Goal: Task Accomplishment & Management: Use online tool/utility

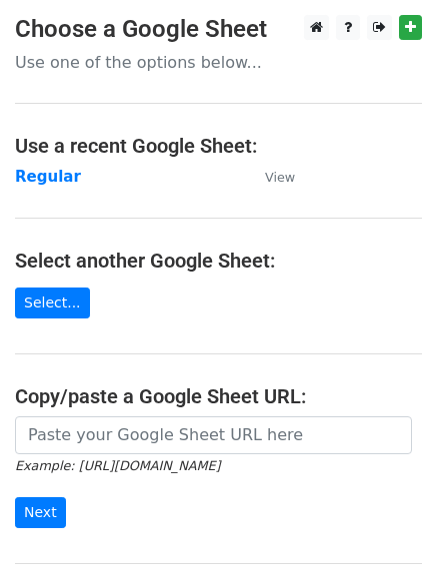
click at [46, 188] on td "Regular" at bounding box center [130, 177] width 230 height 23
click at [46, 178] on strong "Regular" at bounding box center [48, 177] width 66 height 18
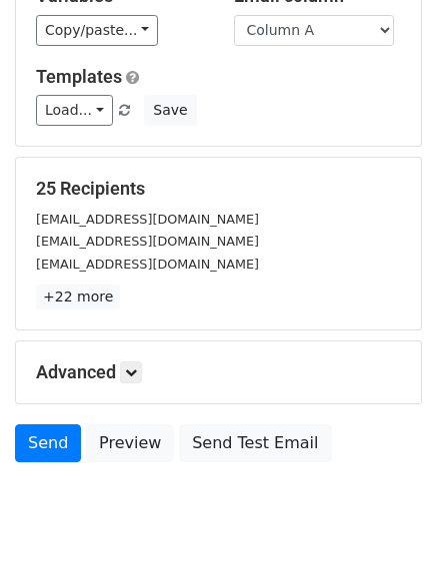
scroll to position [193, 0]
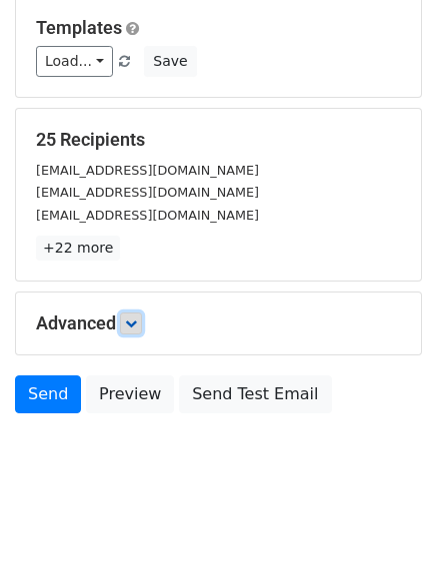
click at [137, 321] on icon at bounding box center [131, 324] width 12 height 12
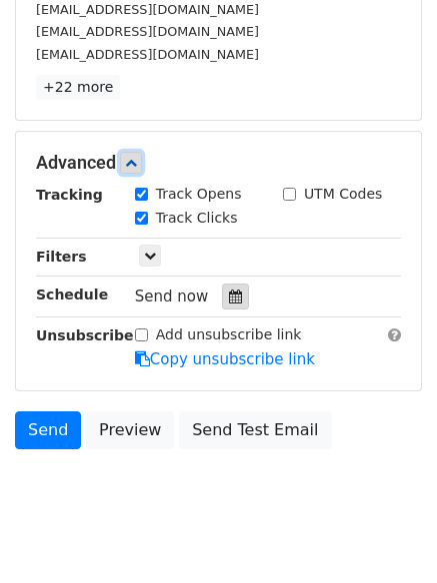
scroll to position [370, 0]
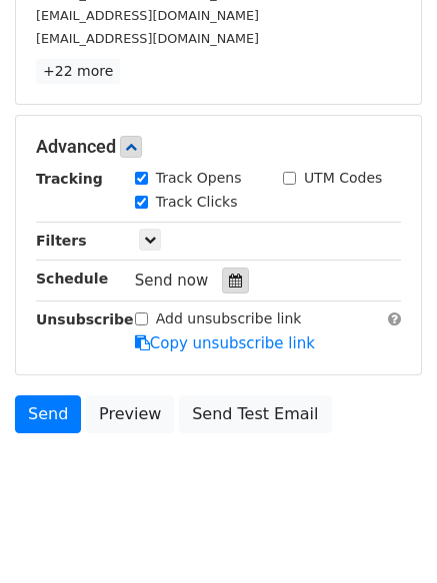
click at [233, 279] on div at bounding box center [235, 281] width 27 height 26
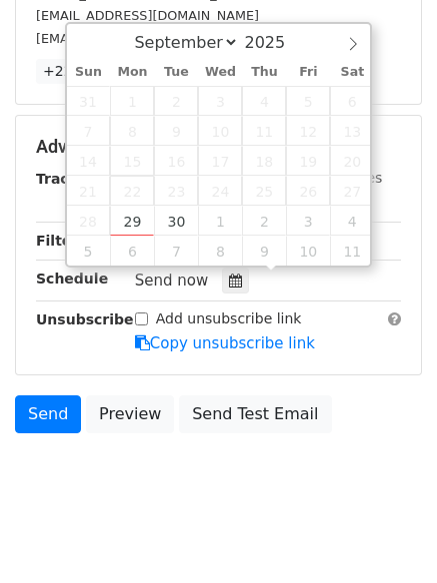
click at [116, 201] on span "22" at bounding box center [132, 191] width 44 height 30
type input "2025-09-29 12:00"
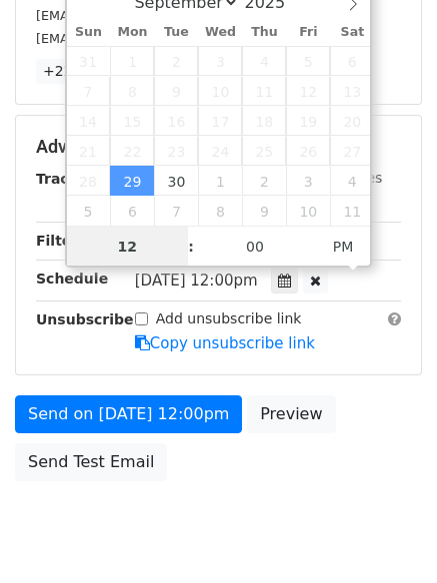
scroll to position [1, 0]
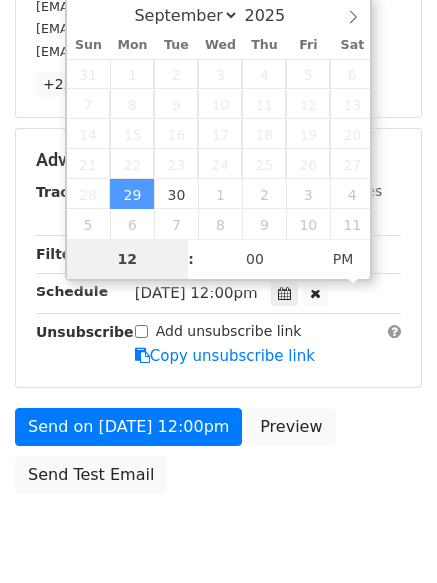
type input "4"
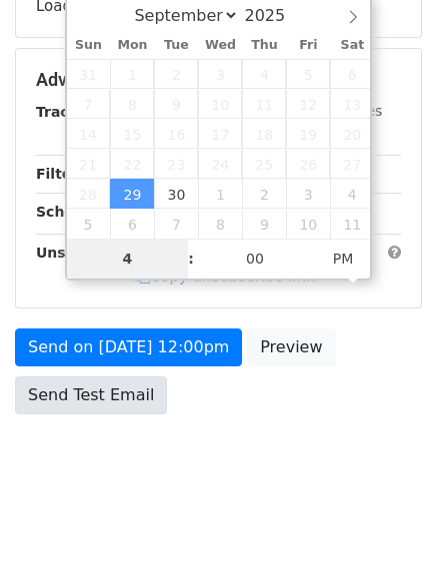
scroll to position [370, 0]
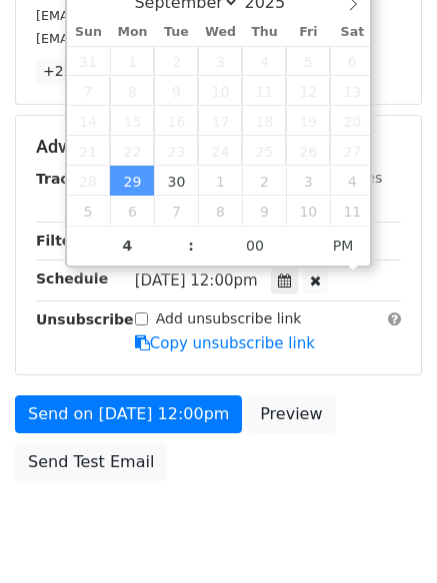
type input "2025-09-29 16:00"
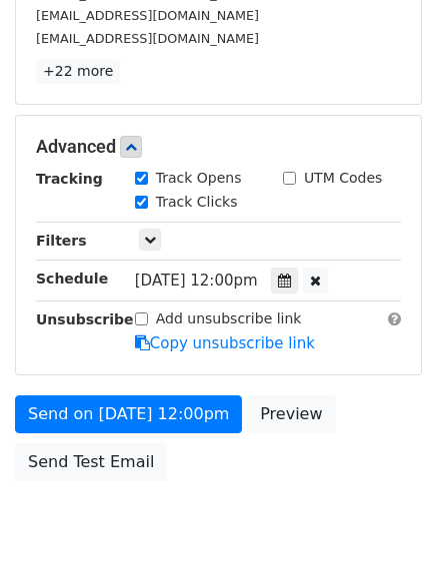
click at [108, 375] on div "Advanced Tracking Track Opens UTM Codes Track Clicks Filters Only include sprea…" at bounding box center [218, 245] width 407 height 261
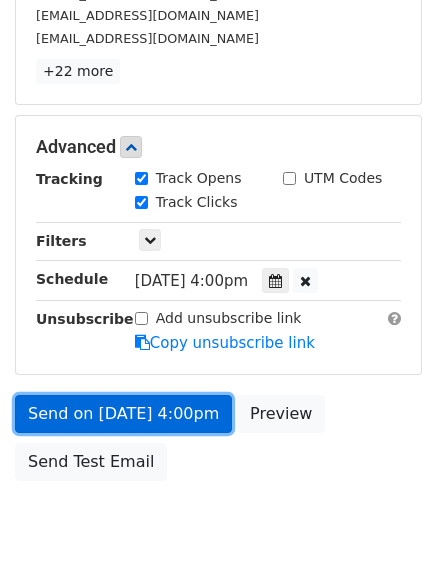
click at [113, 409] on link "Send on Sep 29 at 4:00pm" at bounding box center [123, 415] width 217 height 38
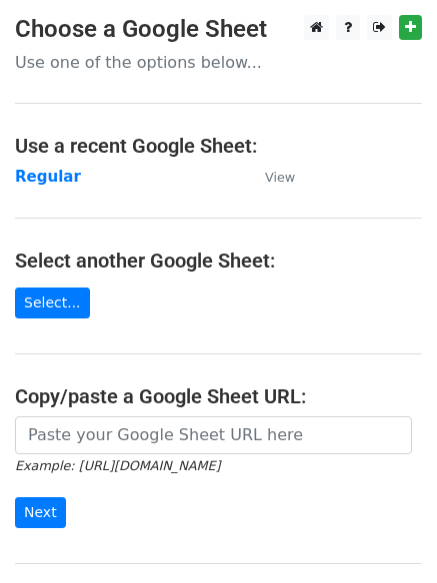
click at [25, 166] on td "Regular" at bounding box center [130, 177] width 230 height 23
click at [42, 187] on td "Regular" at bounding box center [130, 177] width 230 height 23
click at [42, 171] on strong "Regular" at bounding box center [48, 177] width 66 height 18
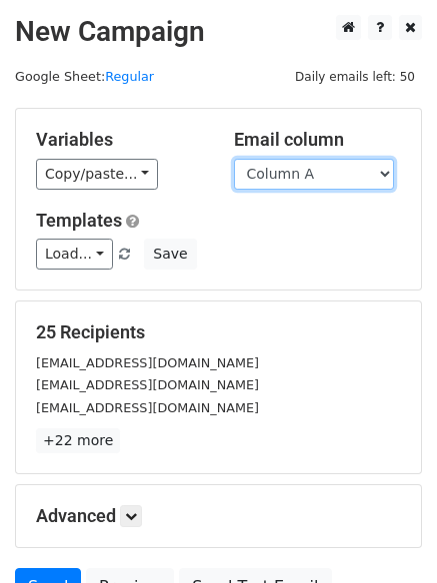
click at [334, 179] on select "Column A Column B Column C Column D Column E Column F" at bounding box center [314, 174] width 160 height 31
select select "Column B"
click at [234, 159] on select "Column A Column B Column C Column D Column E Column F" at bounding box center [314, 174] width 160 height 31
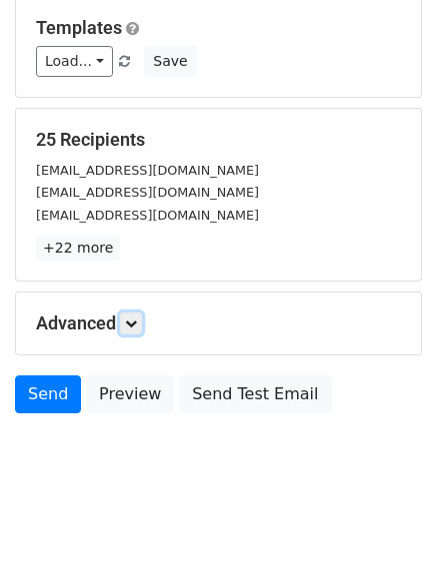
drag, startPoint x: 127, startPoint y: 326, endPoint x: 118, endPoint y: 332, distance: 10.8
click at [128, 324] on link at bounding box center [131, 324] width 22 height 22
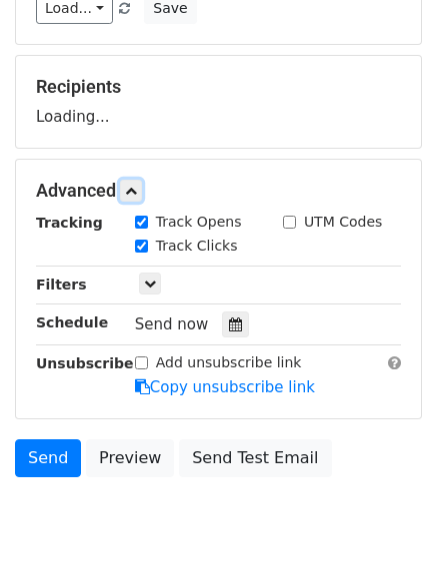
scroll to position [309, 0]
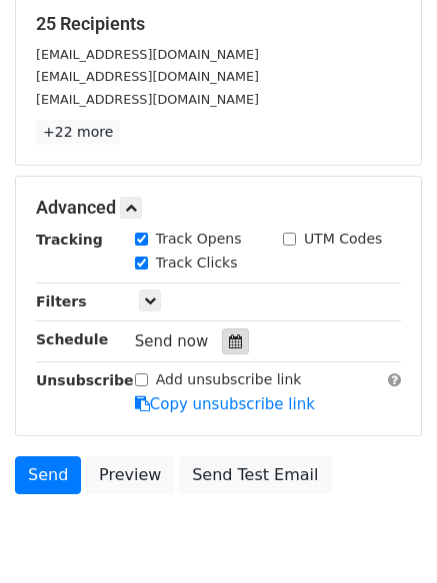
click at [229, 342] on icon at bounding box center [235, 342] width 13 height 14
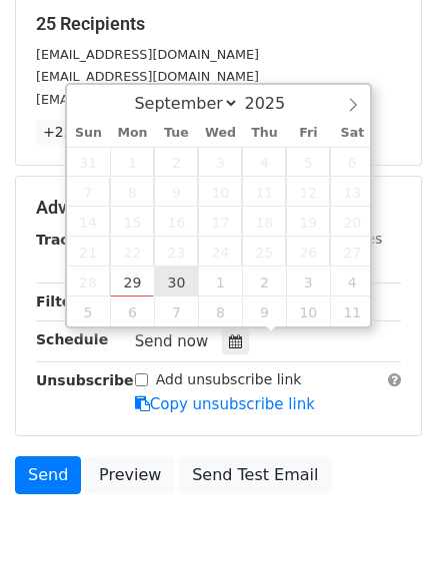
type input "2025-09-30 12:00"
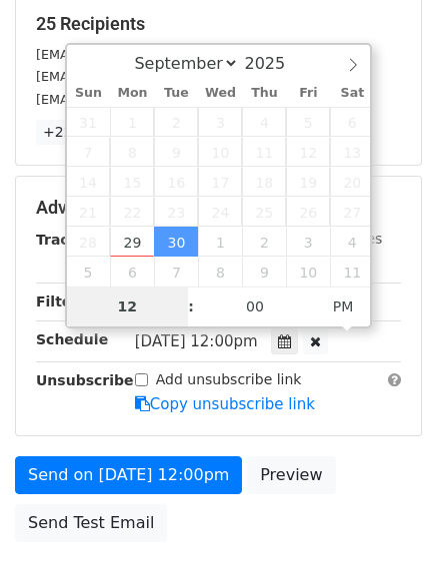
type input "5"
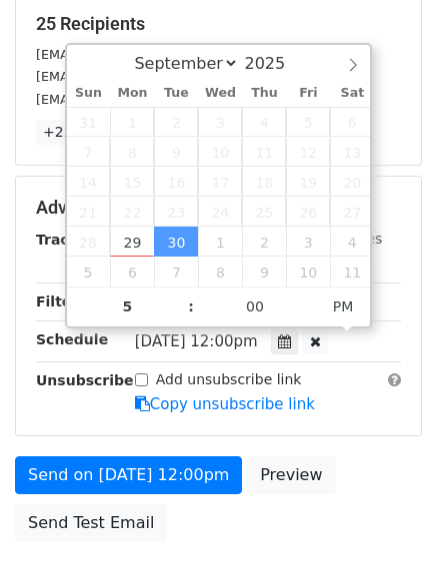
type input "2025-09-30 17:00"
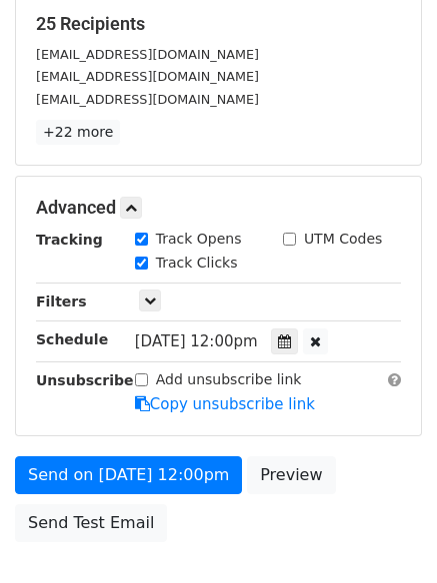
click at [125, 447] on form "Variables Copy/paste... {{Column A}} {{Column B}} {{Column C}} {{Column D}} {{C…" at bounding box center [218, 175] width 407 height 753
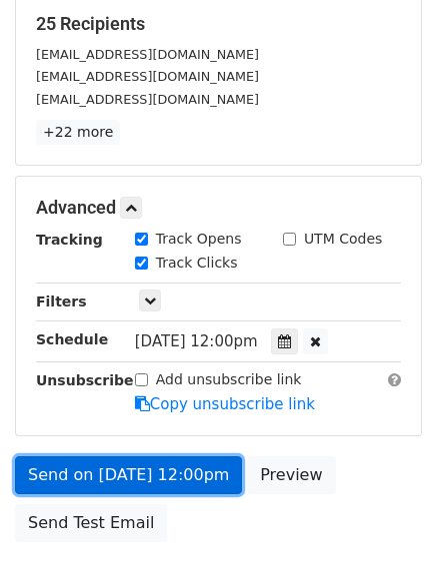
click at [132, 468] on link "Send on Sep 30 at 12:00pm" at bounding box center [128, 476] width 227 height 38
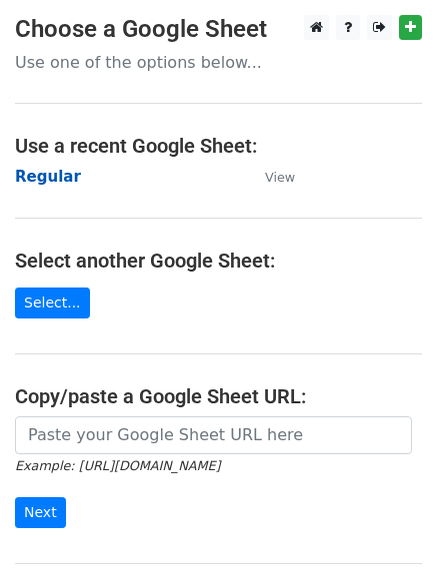
click at [47, 175] on strong "Regular" at bounding box center [48, 177] width 66 height 18
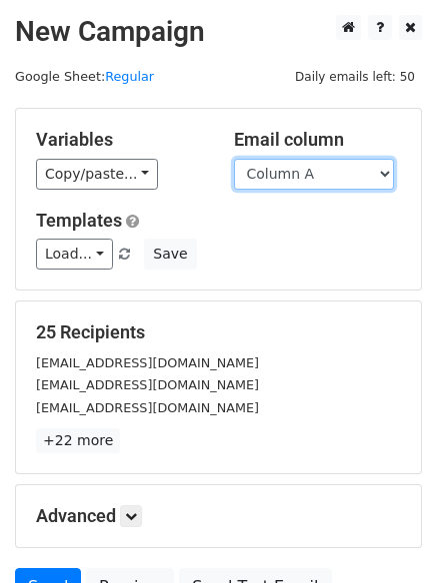
drag, startPoint x: 0, startPoint y: 0, endPoint x: 269, endPoint y: 184, distance: 325.6
click at [269, 184] on select "Column A Column B Column C Column D Column E Column F" at bounding box center [314, 174] width 160 height 31
select select "Column C"
click at [234, 159] on select "Column A Column B Column C Column D Column E Column F" at bounding box center [314, 174] width 160 height 31
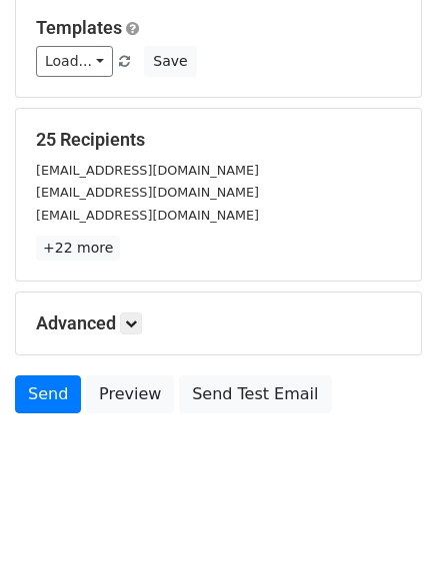
click at [140, 295] on div "Advanced Tracking Track Opens UTM Codes Track Clicks Filters Only include sprea…" at bounding box center [218, 324] width 405 height 62
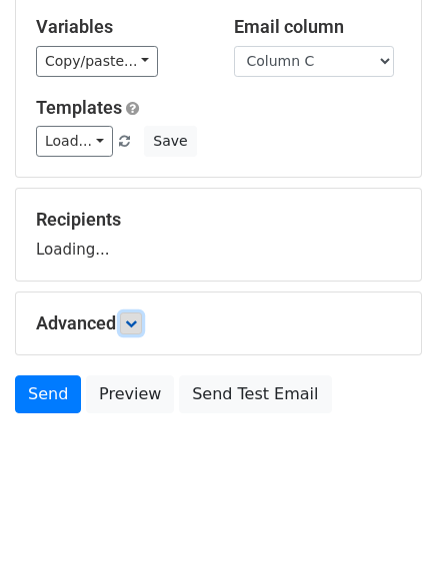
click at [142, 329] on link at bounding box center [131, 324] width 22 height 22
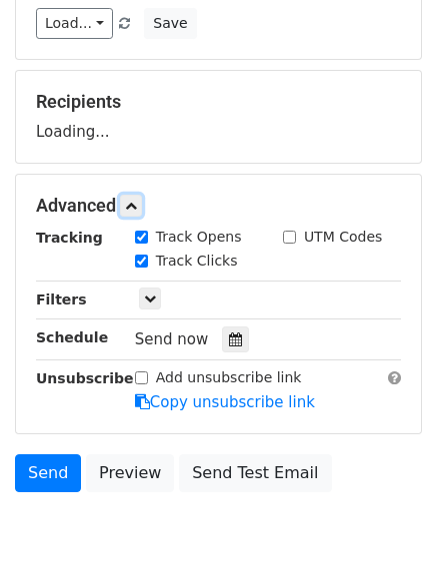
scroll to position [309, 0]
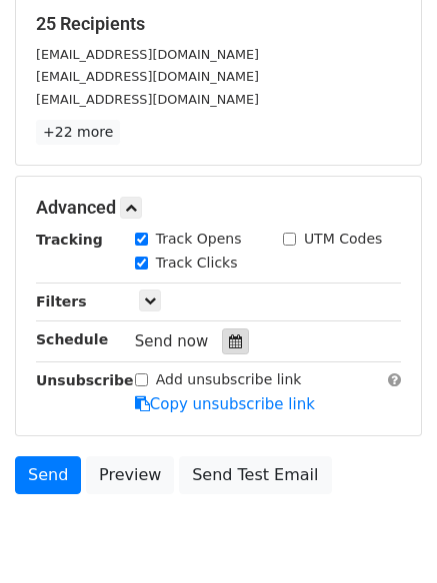
click at [230, 343] on icon at bounding box center [235, 342] width 13 height 14
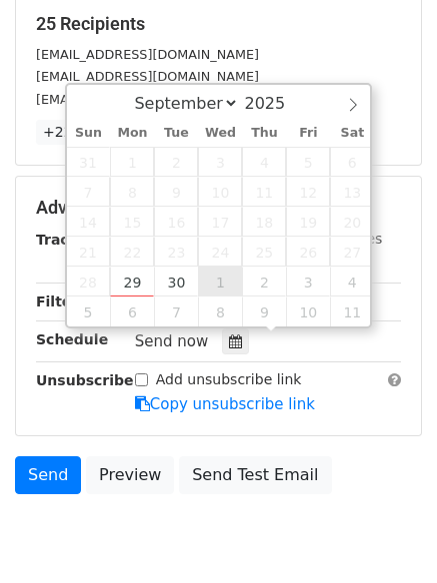
type input "2025-10-01 12:00"
select select "9"
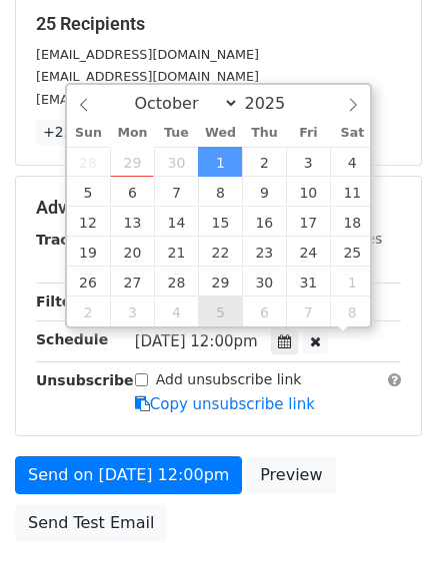
scroll to position [1, 0]
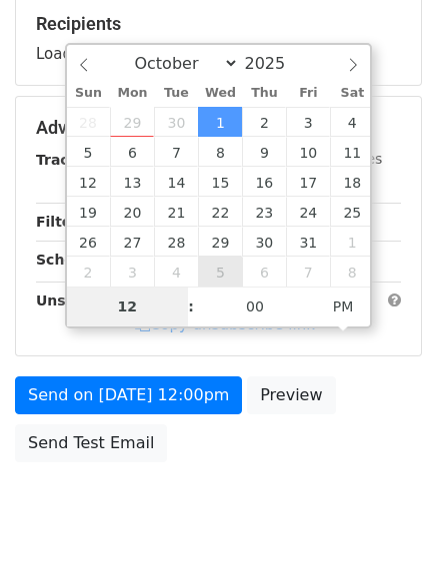
type input "6"
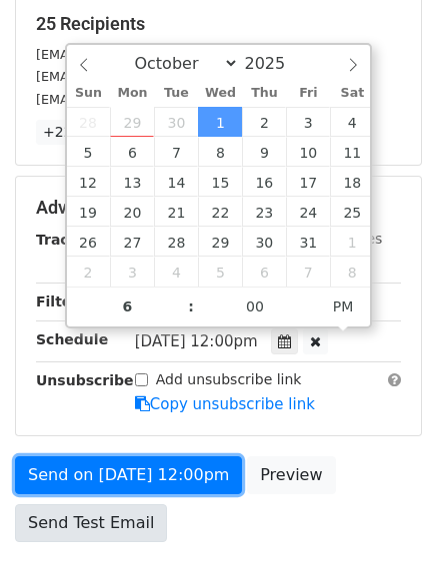
type input "2025-10-01 18:00"
click at [123, 477] on link "Send on Oct 1 at 12:00pm" at bounding box center [128, 476] width 227 height 38
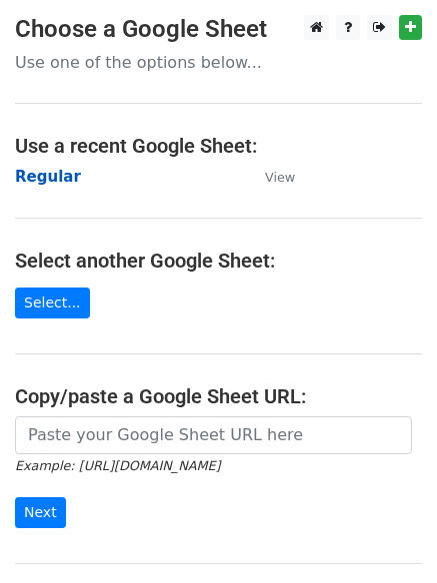
click at [34, 174] on strong "Regular" at bounding box center [48, 177] width 66 height 18
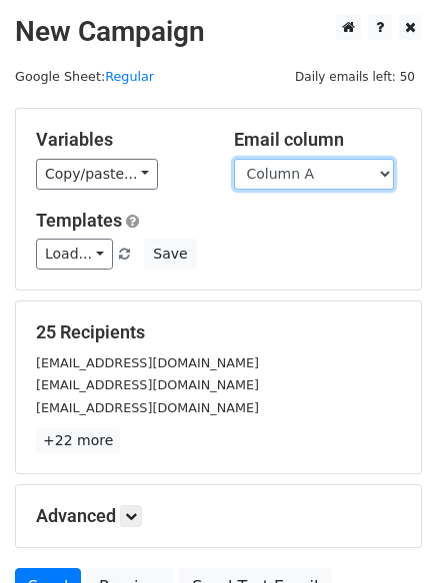
click at [276, 182] on select "Column A Column B Column C Column D Column E Column F" at bounding box center [314, 174] width 160 height 31
select select "Column D"
click at [234, 159] on select "Column A Column B Column C Column D Column E Column F" at bounding box center [314, 174] width 160 height 31
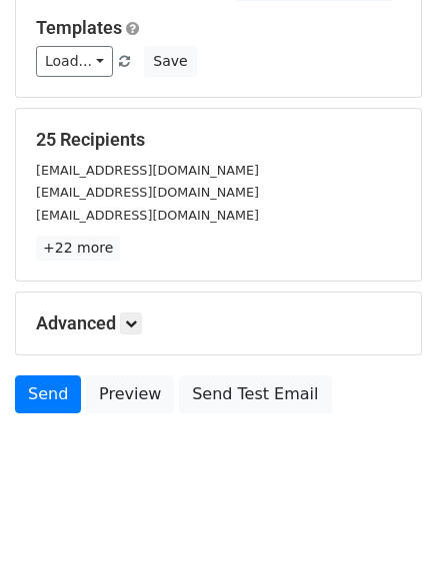
scroll to position [113, 0]
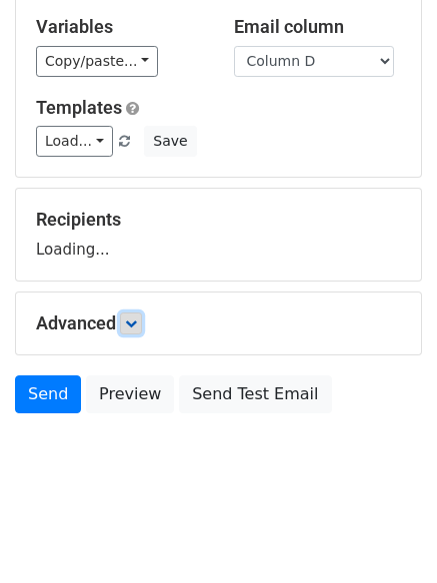
click at [133, 316] on form "Variables Copy/paste... {{Column A}} {{Column B}} {{Column C}} {{Column D}} {{C…" at bounding box center [218, 209] width 407 height 429
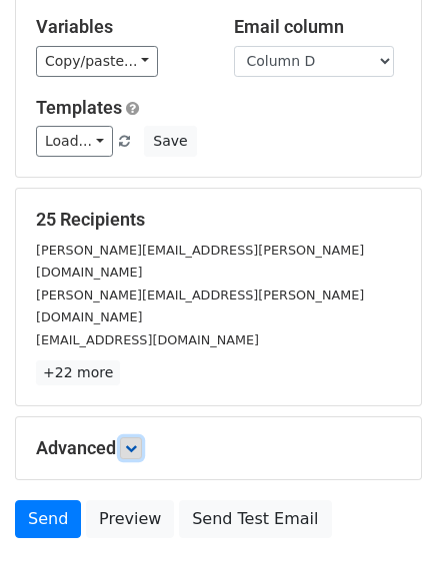
click at [137, 443] on icon at bounding box center [131, 449] width 12 height 12
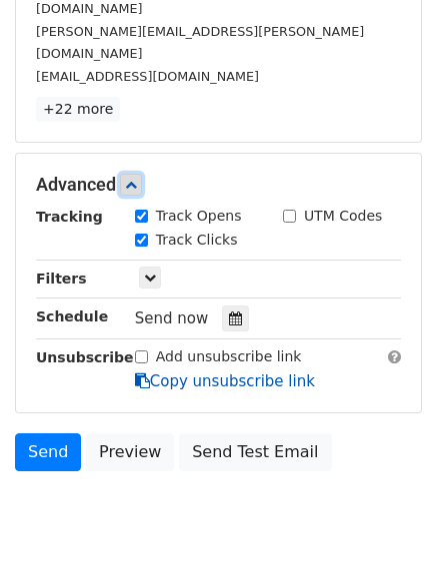
scroll to position [387, 0]
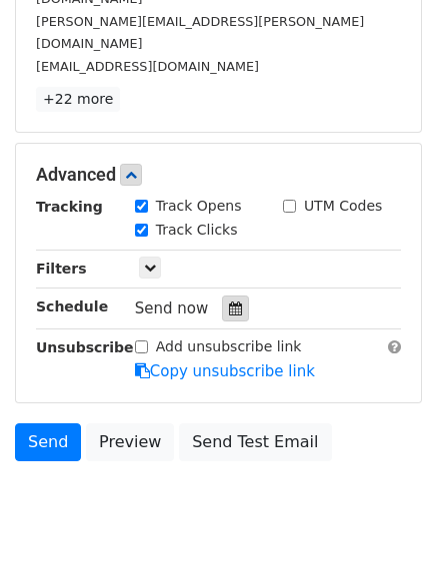
click at [229, 302] on icon at bounding box center [235, 309] width 13 height 14
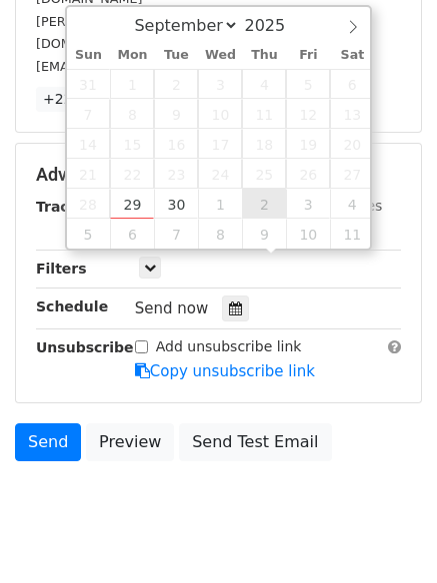
type input "2025-10-02 12:00"
select select "9"
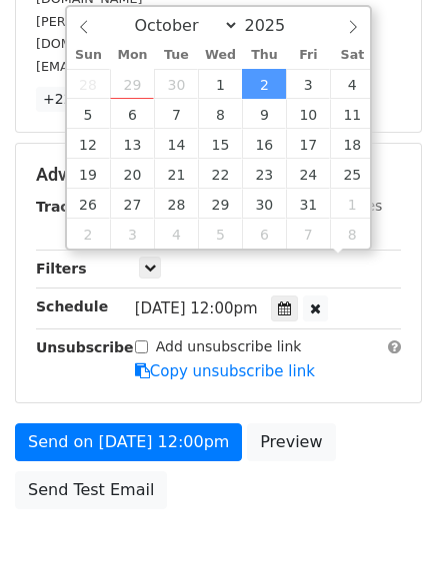
scroll to position [1, 0]
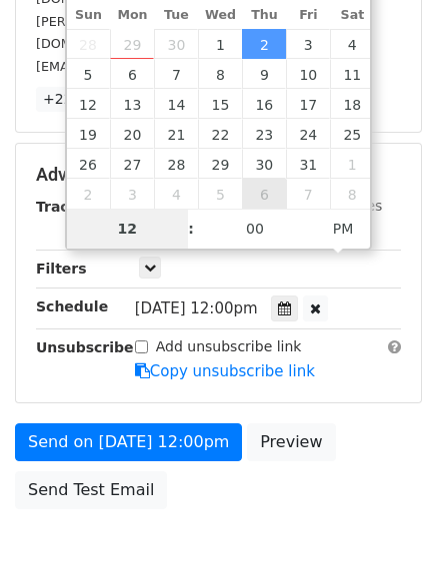
type input "7"
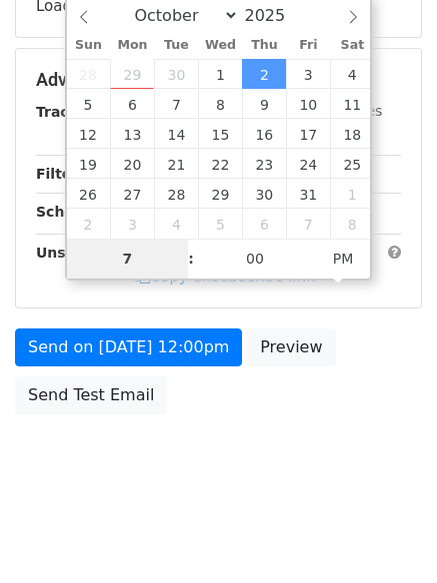
scroll to position [387, 0]
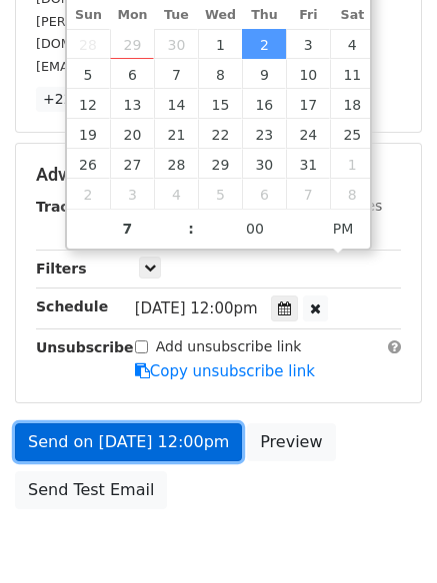
type input "2025-10-02 19:00"
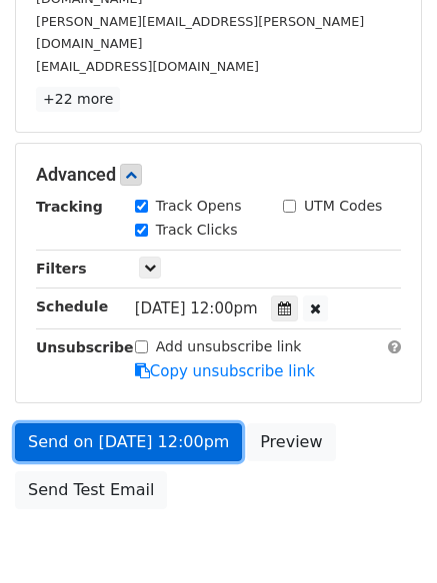
click at [100, 424] on link "Send on Oct 2 at 12:00pm" at bounding box center [128, 443] width 227 height 38
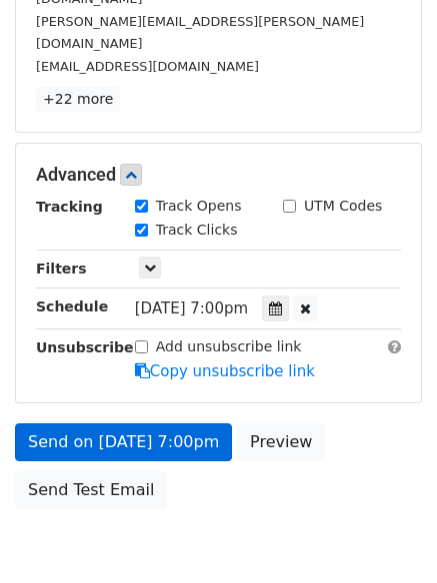
scroll to position [357, 0]
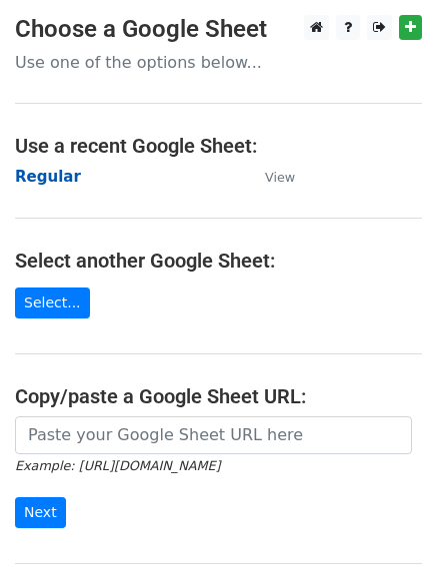
click at [17, 172] on strong "Regular" at bounding box center [48, 177] width 66 height 18
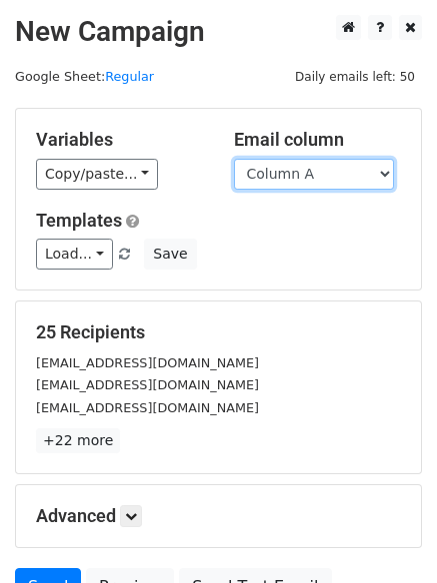
drag, startPoint x: 0, startPoint y: 0, endPoint x: 303, endPoint y: 176, distance: 350.1
click at [303, 176] on select "Column A Column B Column C Column D Column E Column F" at bounding box center [314, 174] width 160 height 31
select select "Column E"
click at [234, 159] on select "Column A Column B Column C Column D Column E Column F" at bounding box center [314, 174] width 160 height 31
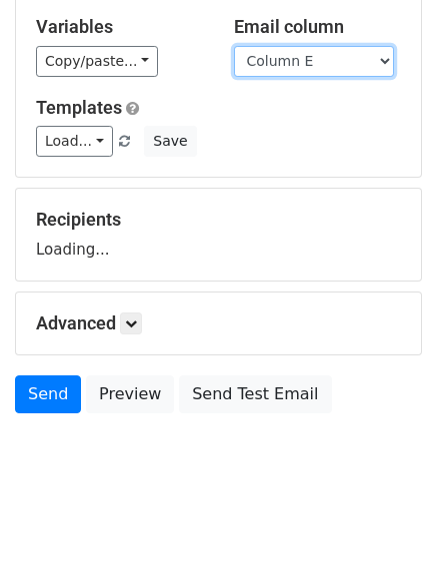
scroll to position [113, 0]
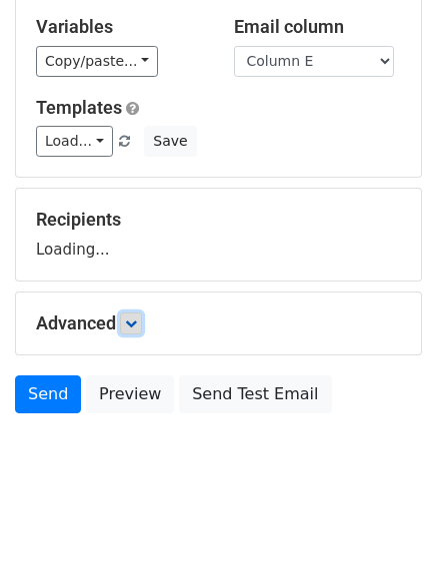
click at [134, 322] on icon at bounding box center [131, 324] width 12 height 12
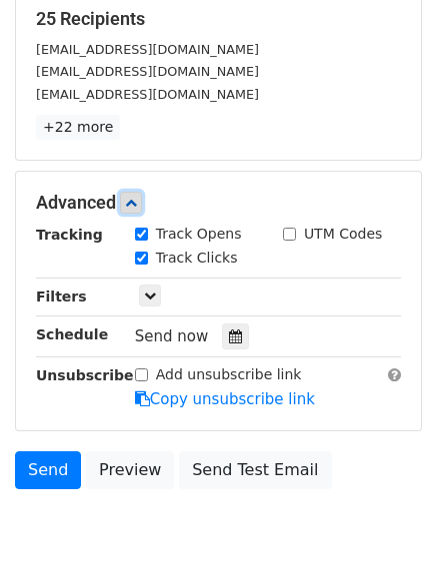
scroll to position [389, 0]
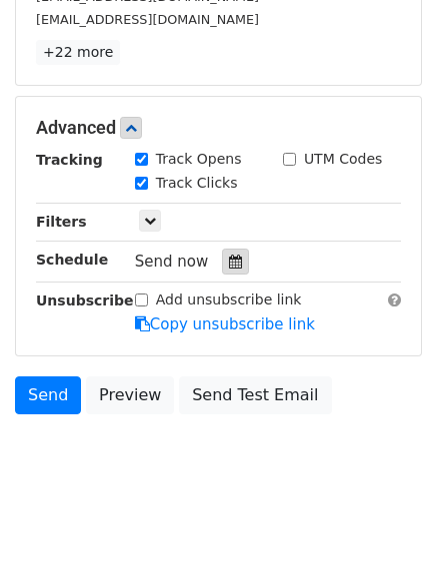
click at [229, 266] on icon at bounding box center [235, 262] width 13 height 14
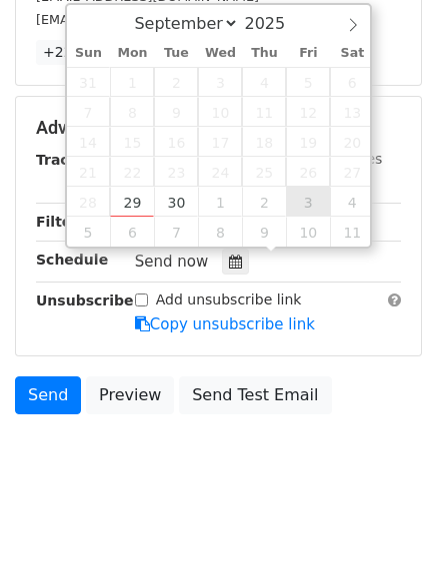
type input "[DATE] 12:00"
select select "9"
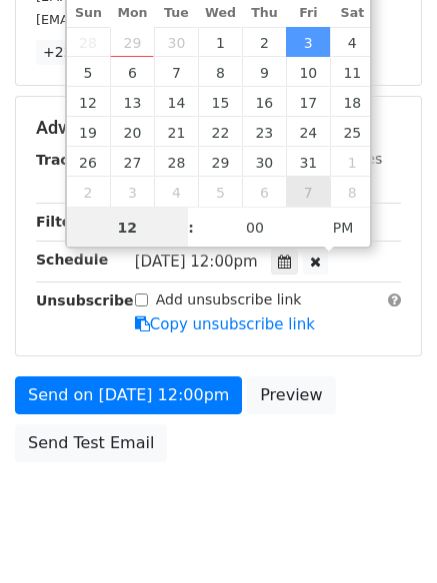
scroll to position [1, 0]
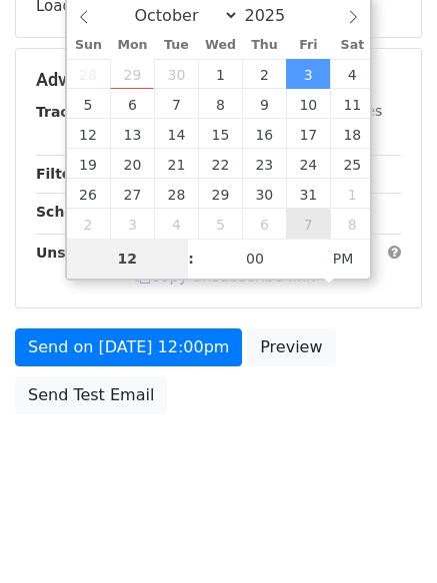
type input "8"
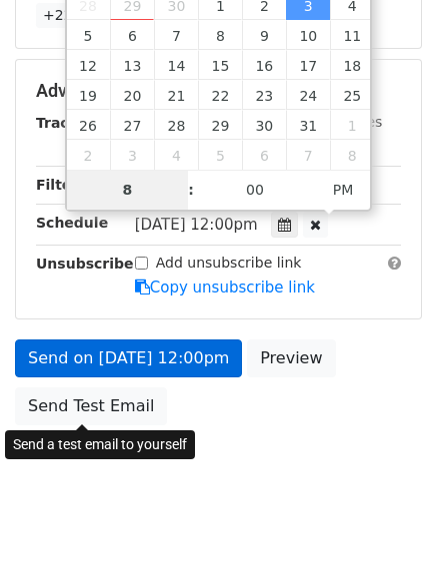
scroll to position [437, 0]
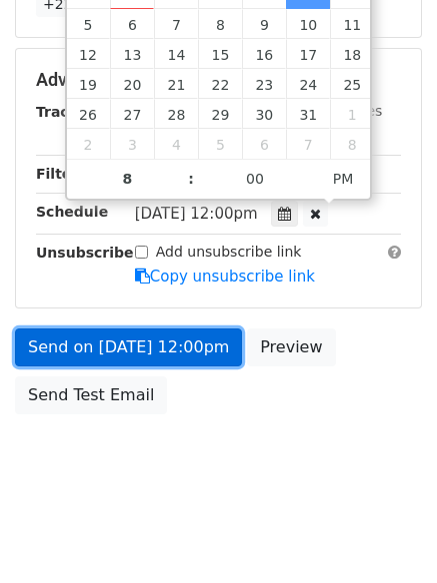
type input "[DATE] 20:00"
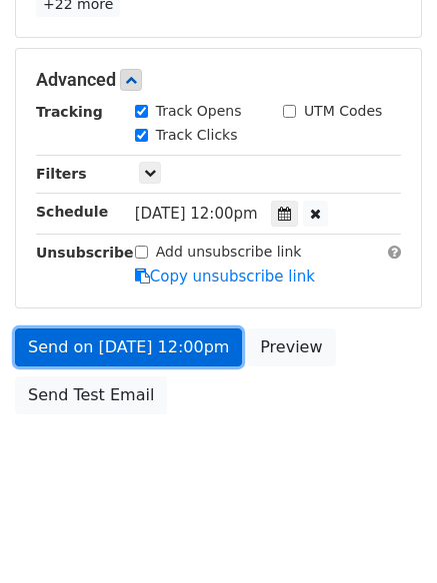
click at [111, 348] on link "Send on [DATE] 12:00pm" at bounding box center [128, 348] width 227 height 38
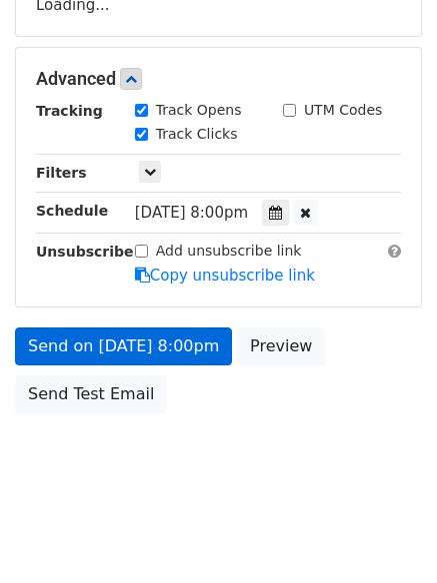
scroll to position [357, 0]
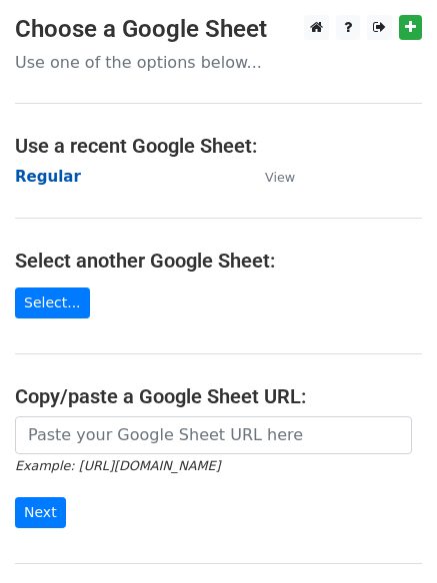
click at [35, 177] on strong "Regular" at bounding box center [48, 177] width 66 height 18
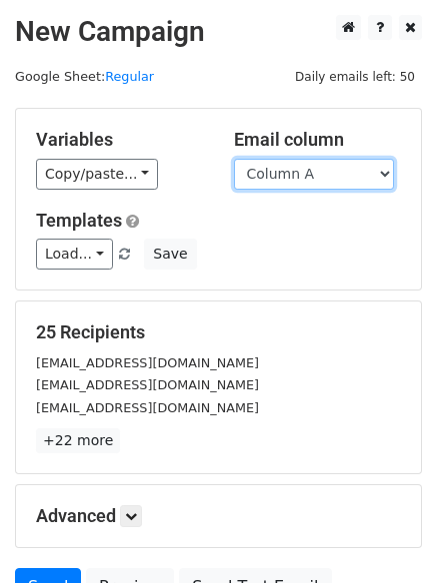
click at [340, 176] on select "Column A Column B Column C Column D Column E Column F" at bounding box center [314, 174] width 160 height 31
select select "Column F"
click at [234, 159] on select "Column A Column B Column C Column D Column E Column F" at bounding box center [314, 174] width 160 height 31
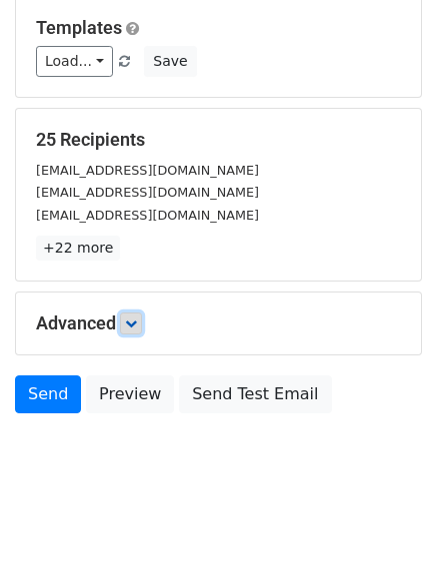
scroll to position [113, 0]
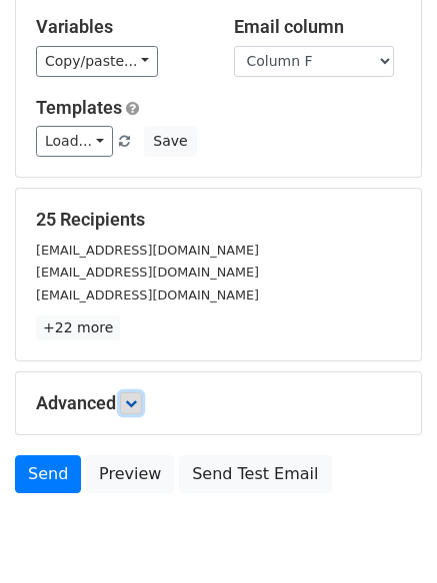
click at [134, 398] on icon at bounding box center [131, 404] width 12 height 12
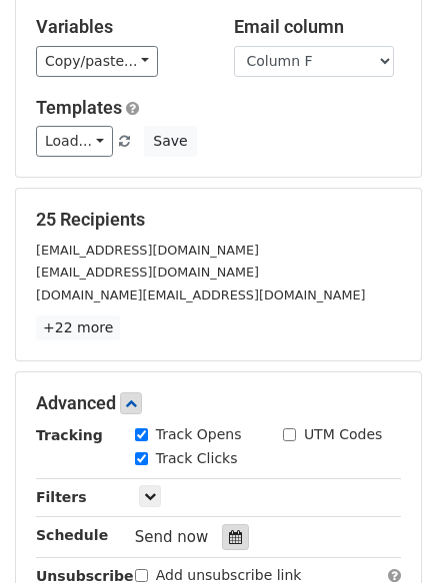
click at [229, 538] on icon at bounding box center [235, 537] width 13 height 14
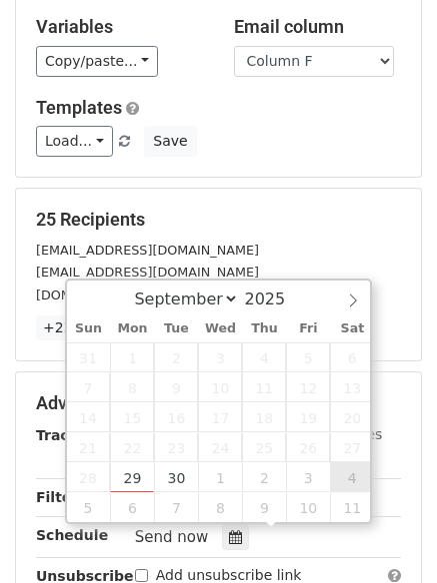
type input "[DATE] 12:00"
select select "9"
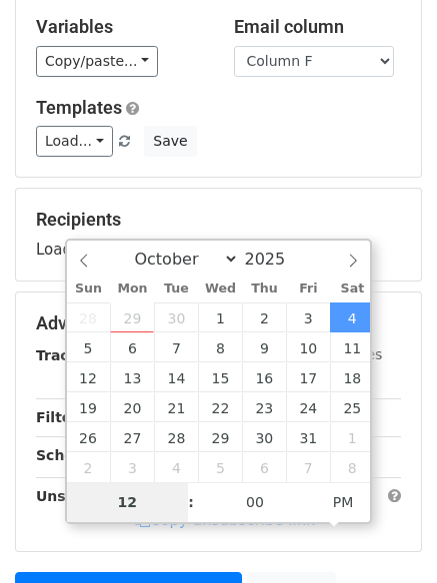
type input "9"
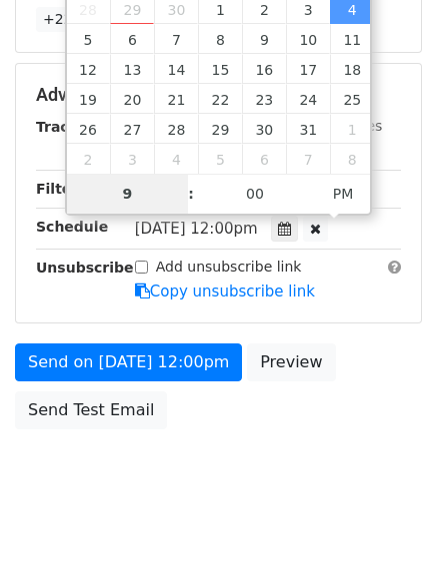
scroll to position [437, 0]
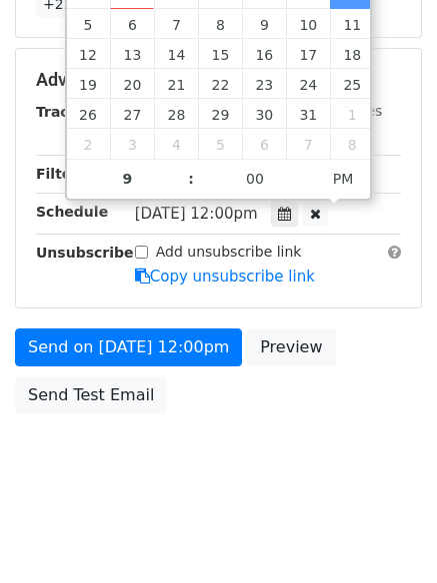
type input "[DATE] 21:00"
click at [82, 323] on form "Variables Copy/paste... {{Column A}} {{Column B}} {{Column C}} {{Column D}} {{C…" at bounding box center [218, 47] width 407 height 753
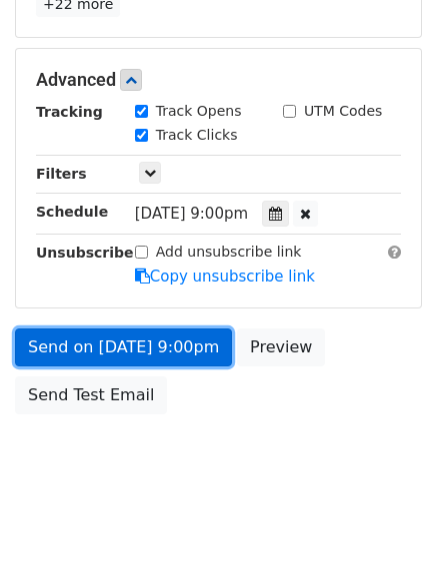
click at [82, 345] on link "Send on [DATE] 9:00pm" at bounding box center [123, 348] width 217 height 38
